Goal: Obtain resource: Download file/media

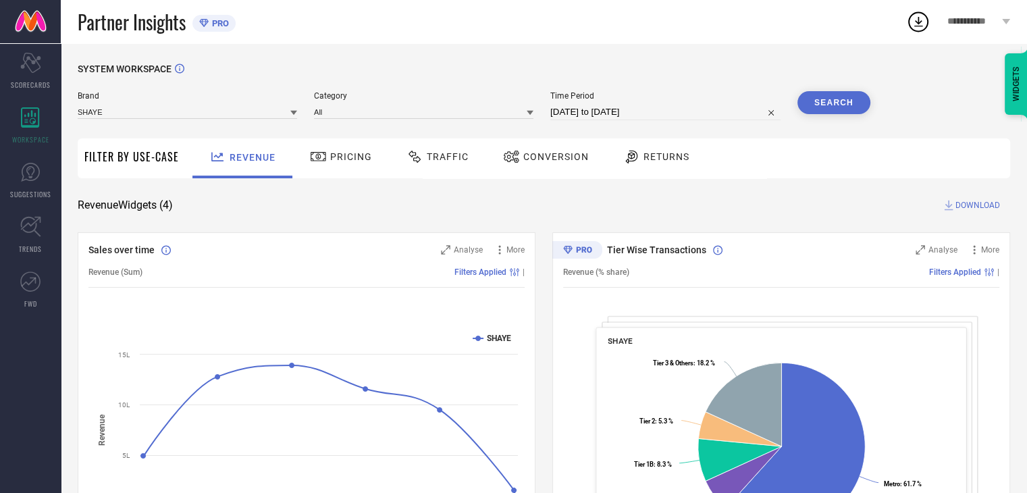
click at [558, 157] on span "Conversion" at bounding box center [555, 156] width 65 height 11
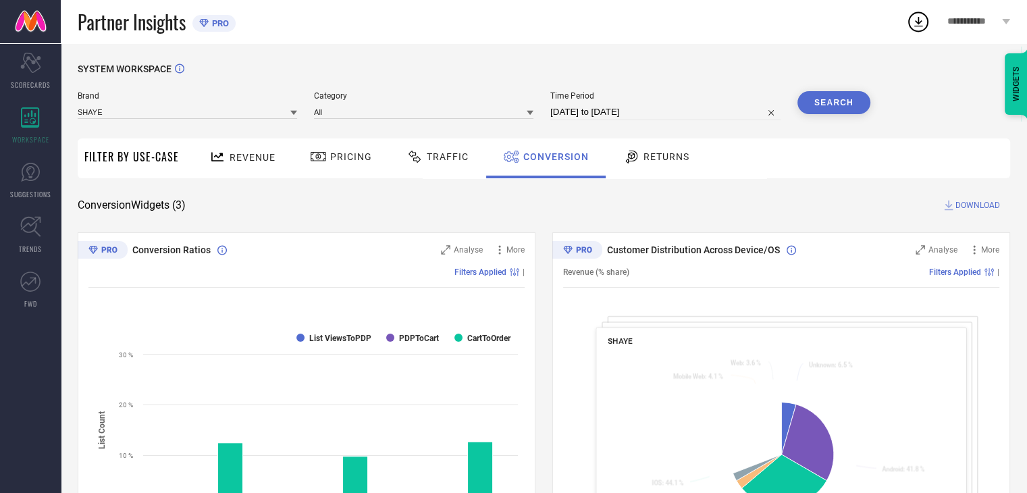
select select "6"
select select "2025"
select select "7"
select select "2025"
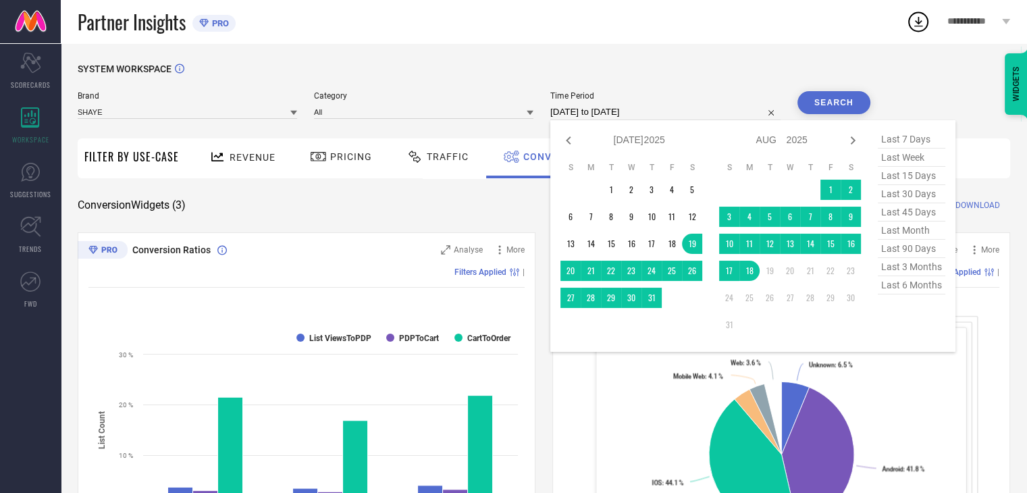
click at [682, 104] on input "[DATE] to [DATE]" at bounding box center [665, 112] width 230 height 16
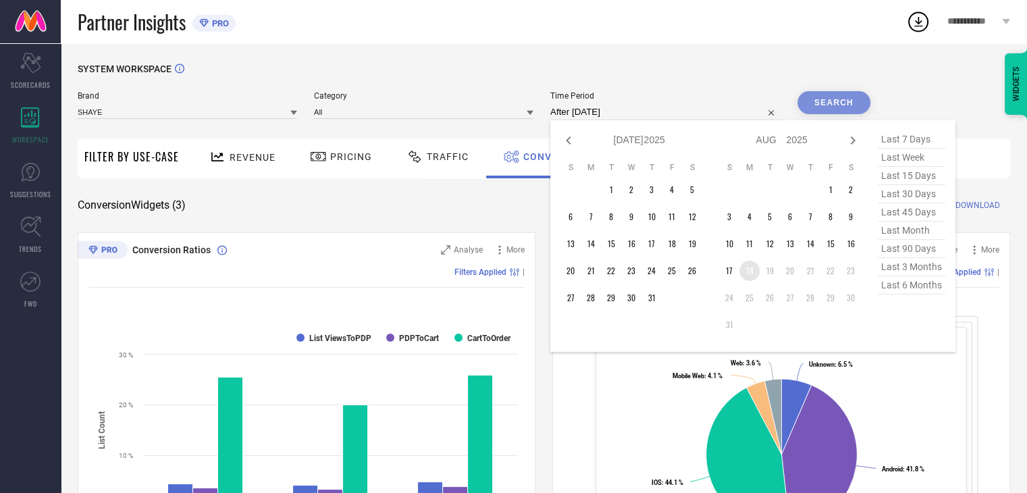
click at [756, 277] on td "18" at bounding box center [749, 271] width 20 height 20
type input "[DATE] to [DATE]"
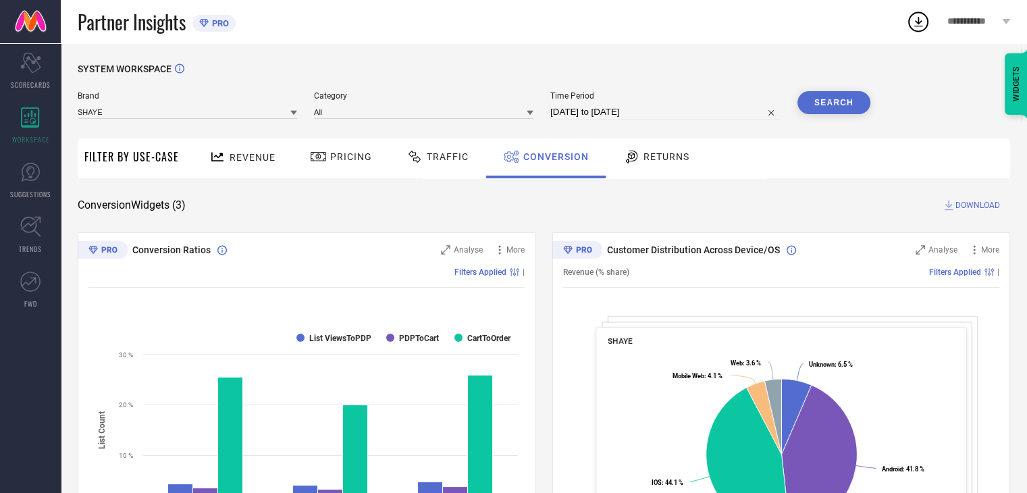
click at [827, 88] on div "SYSTEM WORKSPACE" at bounding box center [544, 77] width 932 height 28
click at [828, 107] on button "Search" at bounding box center [833, 102] width 73 height 23
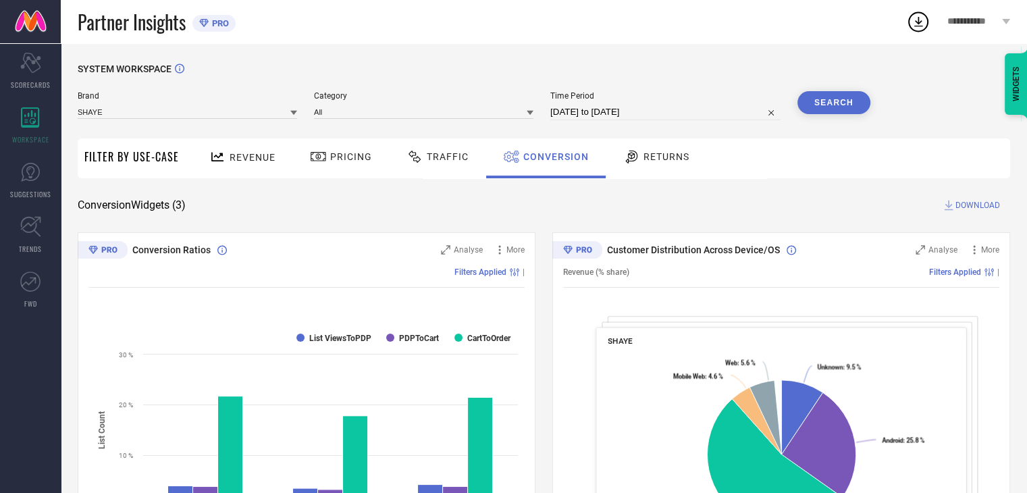
click at [970, 208] on span "DOWNLOAD" at bounding box center [977, 206] width 45 height 14
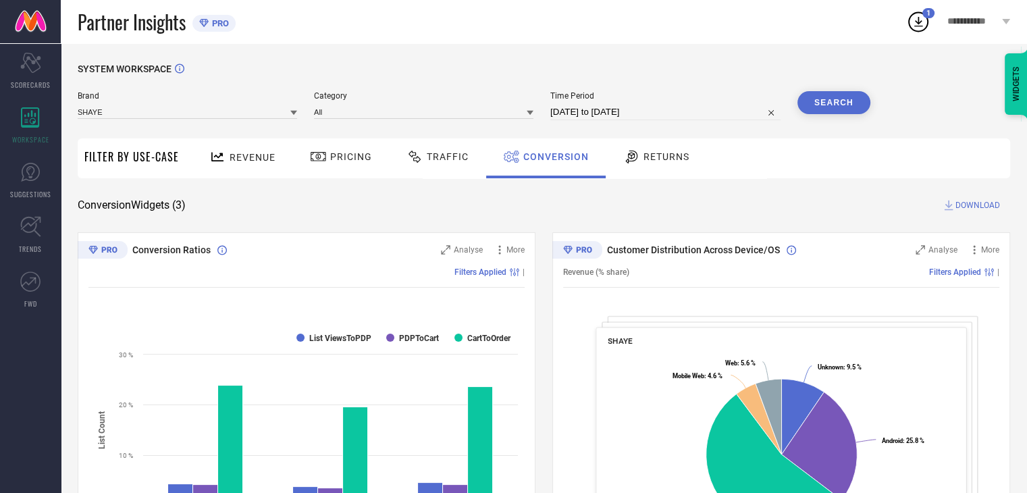
click at [591, 34] on div "Partner Insights PRO" at bounding box center [492, 21] width 828 height 43
